Goal: Register for event/course

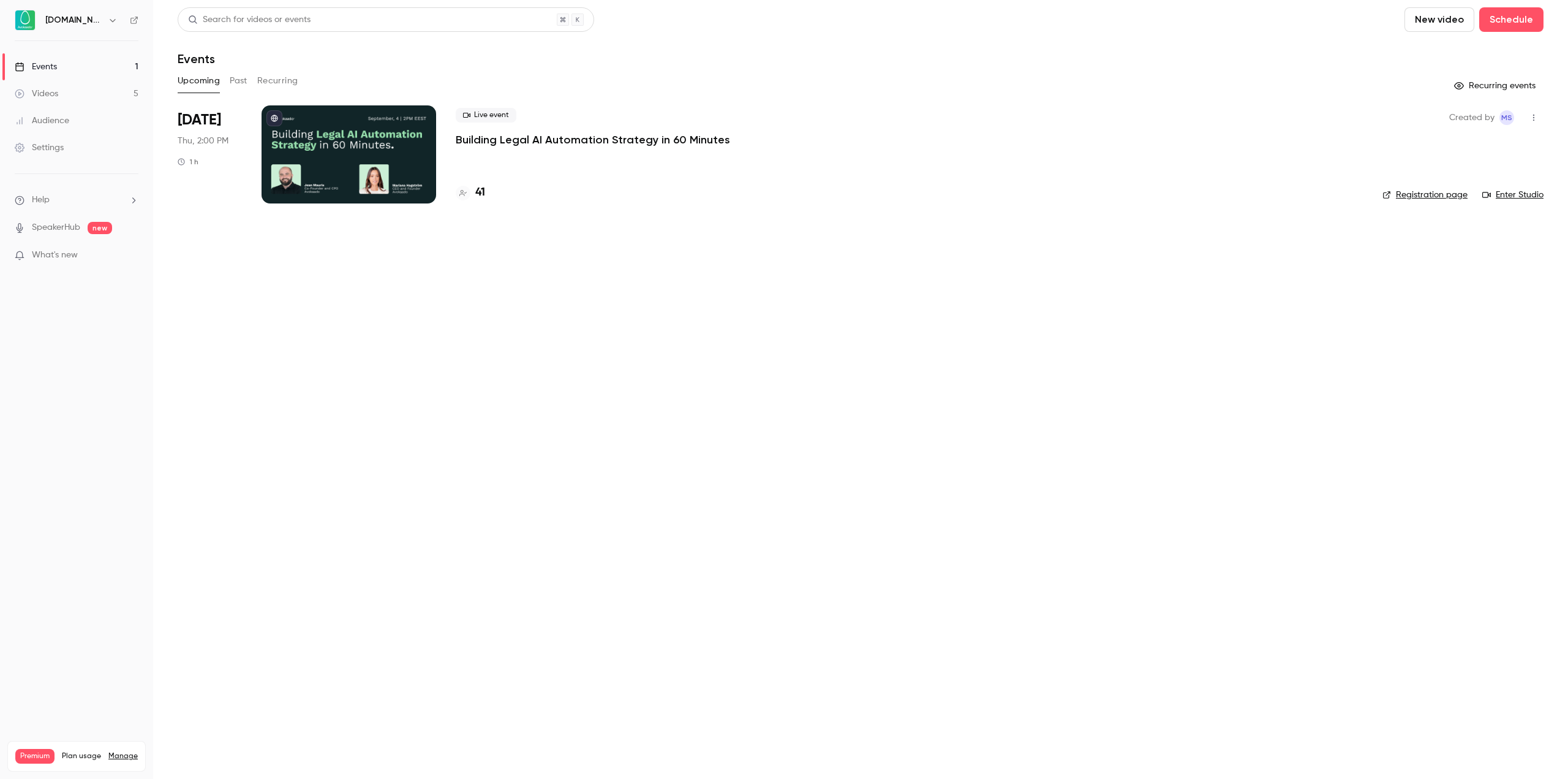
click at [519, 140] on p "Building Legal AI Automation Strategy in 60 Minutes" at bounding box center [593, 140] width 274 height 15
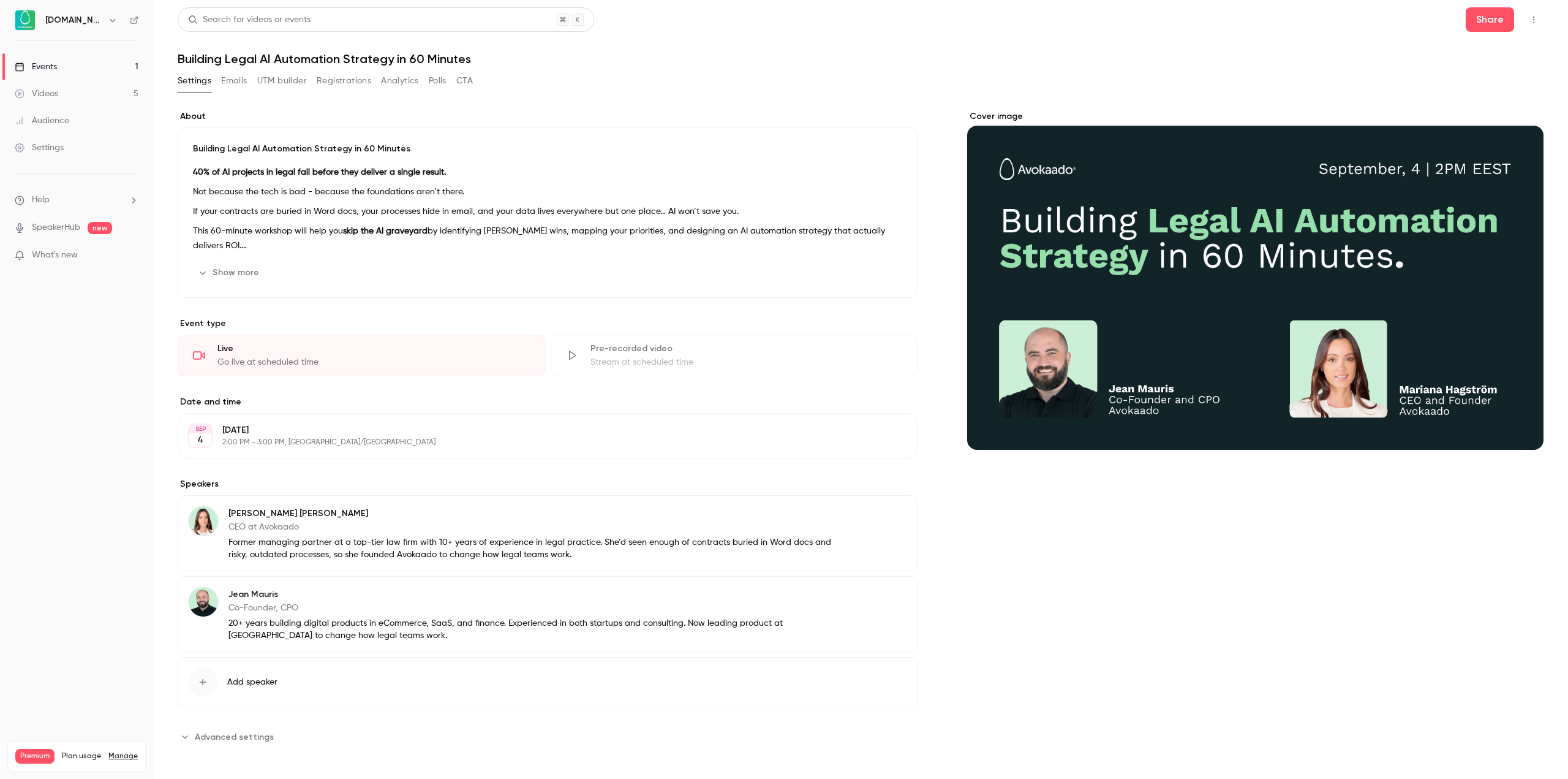
click at [345, 83] on button "Registrations" at bounding box center [343, 81] width 54 height 20
